Goal: Transaction & Acquisition: Purchase product/service

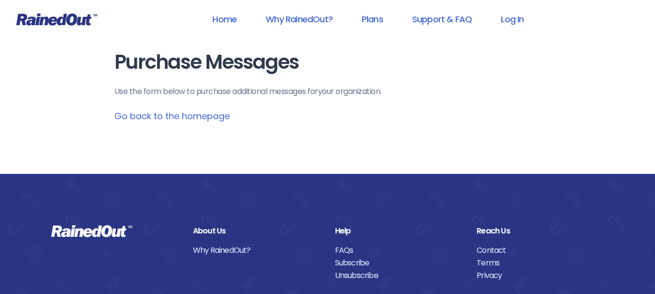
click at [513, 16] on link "Log In" at bounding box center [512, 19] width 48 height 22
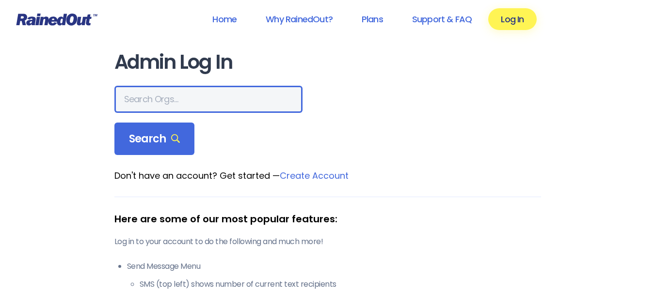
click at [185, 96] on input "text" at bounding box center [208, 99] width 188 height 27
type input "devon"
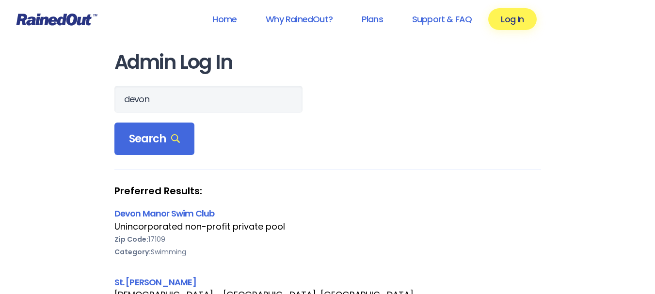
click at [174, 215] on link "Devon Manor Swim Club" at bounding box center [164, 213] width 100 height 12
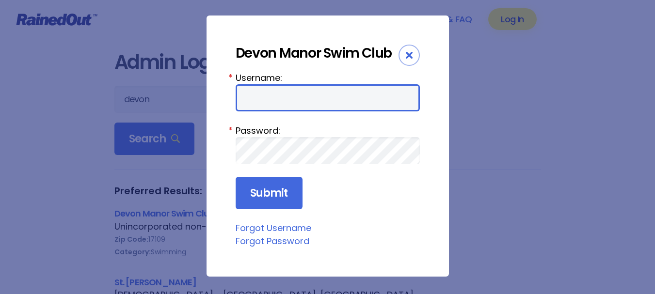
type input "DevonManor"
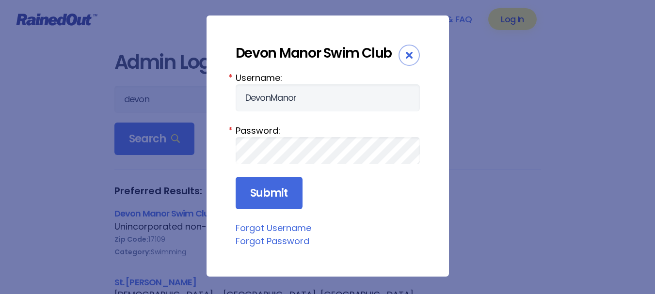
click at [264, 189] on input "Submit" at bounding box center [269, 193] width 67 height 33
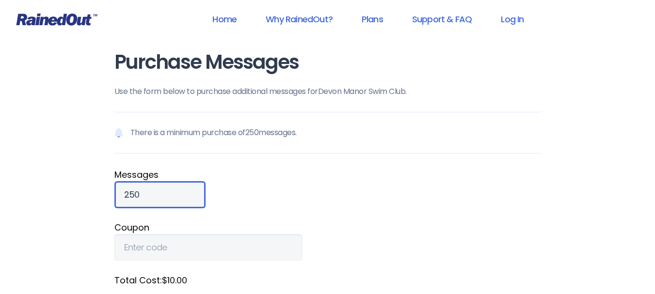
click at [138, 195] on input "250" at bounding box center [159, 194] width 91 height 27
drag, startPoint x: 138, startPoint y: 195, endPoint x: 117, endPoint y: 196, distance: 21.3
click at [117, 196] on input "250" at bounding box center [159, 194] width 91 height 27
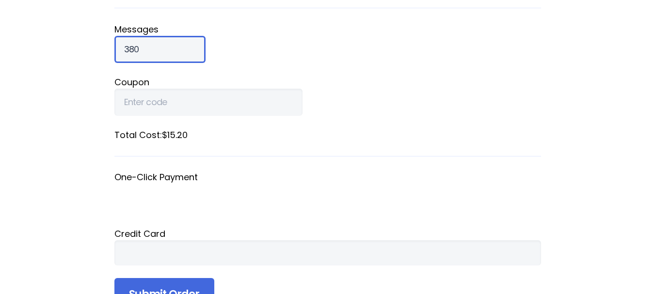
scroll to position [242, 0]
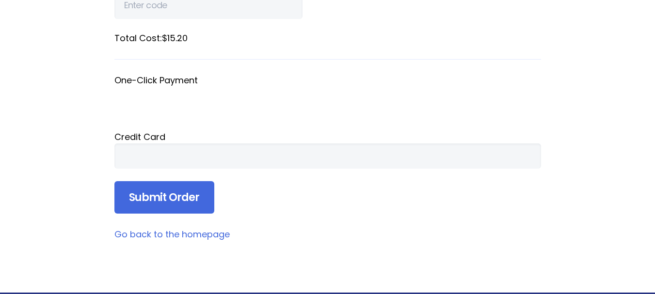
type input "380"
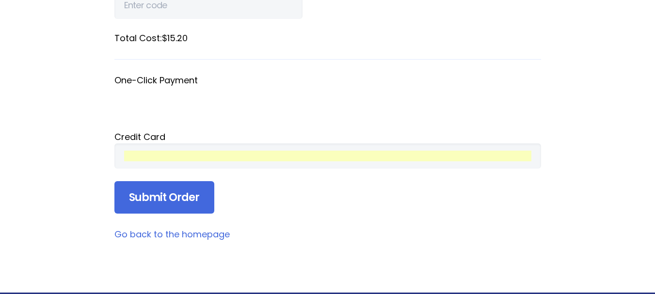
click at [165, 196] on input "Submit Order" at bounding box center [164, 197] width 100 height 33
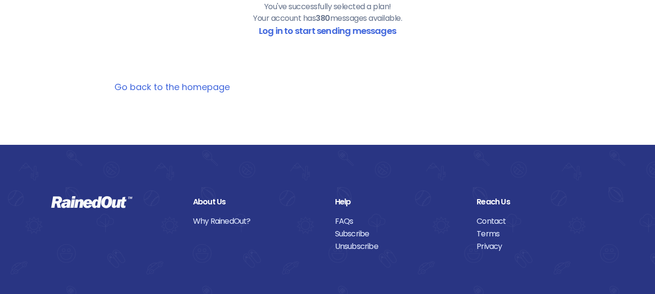
scroll to position [93, 0]
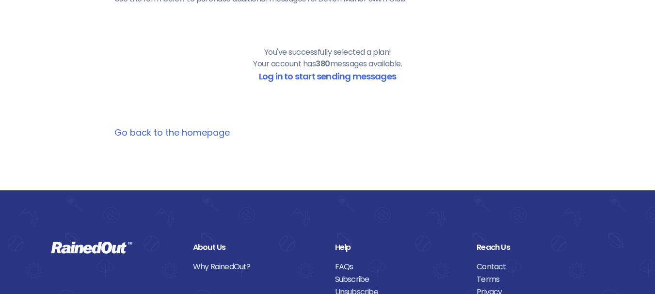
click at [179, 134] on link "Go back to the homepage" at bounding box center [171, 132] width 115 height 12
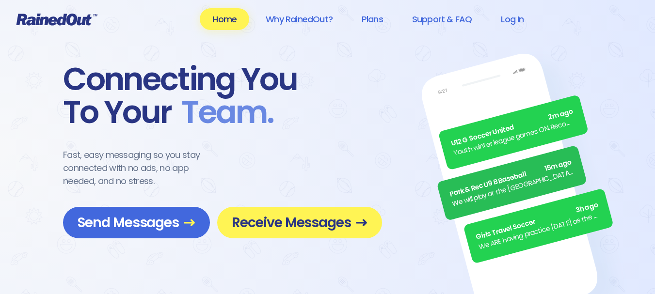
click at [508, 16] on link "Log In" at bounding box center [512, 19] width 48 height 22
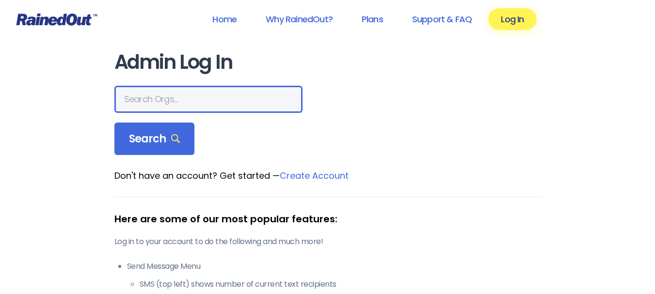
click at [217, 101] on input "text" at bounding box center [208, 99] width 188 height 27
type input "devon"
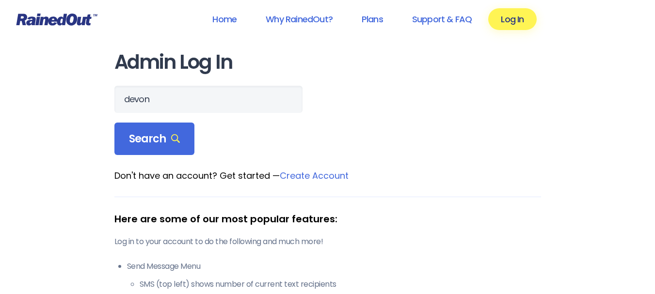
click at [163, 140] on span "Search" at bounding box center [154, 139] width 51 height 14
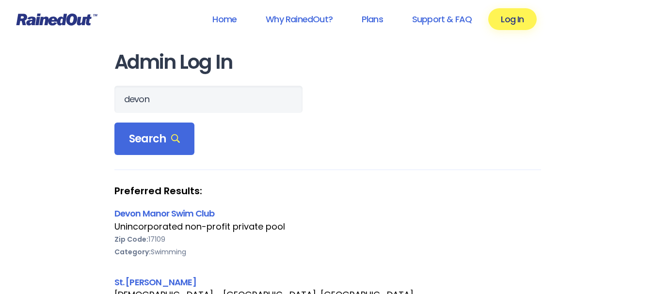
click at [163, 215] on link "Devon Manor Swim Club" at bounding box center [164, 213] width 100 height 12
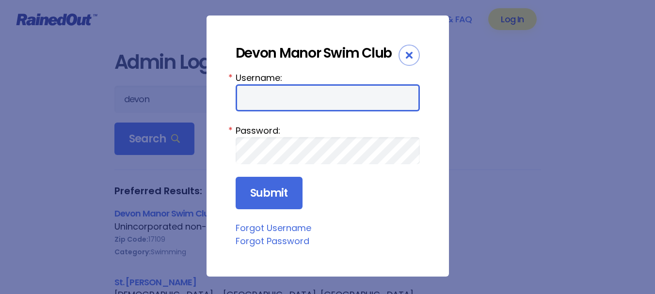
type input "DevonManor"
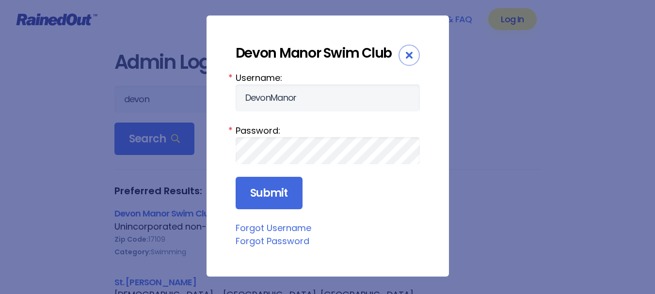
click at [266, 189] on input "Submit" at bounding box center [269, 193] width 67 height 33
